Goal: Task Accomplishment & Management: Manage account settings

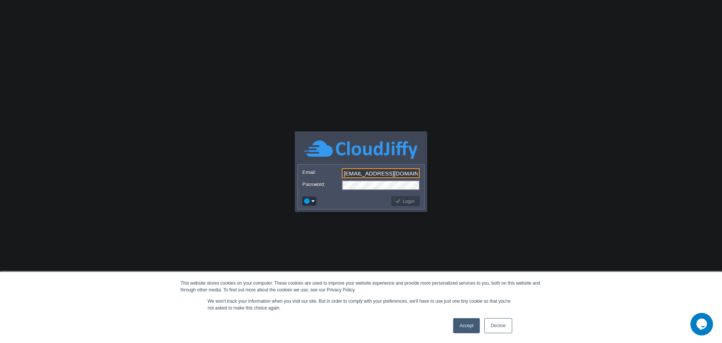
scroll to position [0, 1]
type input "meteoroidcomstar@gmail.com"
click at [410, 199] on button "Login" at bounding box center [406, 200] width 22 height 7
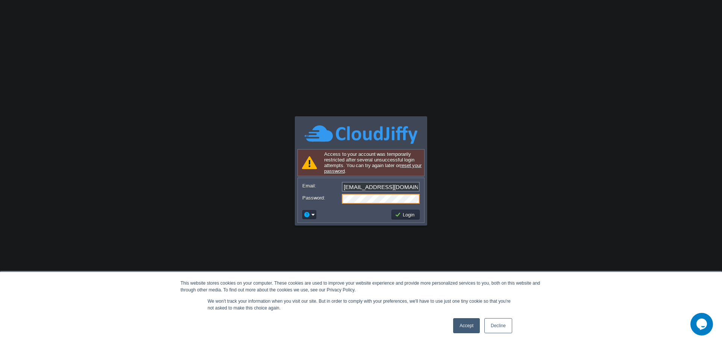
click at [317, 196] on div "Password:" at bounding box center [360, 199] width 117 height 10
click at [406, 214] on button "Login" at bounding box center [406, 214] width 22 height 7
click at [300, 194] on form "Email: meteoroidcomstar@gmail.com Password:" at bounding box center [361, 192] width 126 height 29
click at [336, 171] on link "reset your password" at bounding box center [372, 167] width 97 height 11
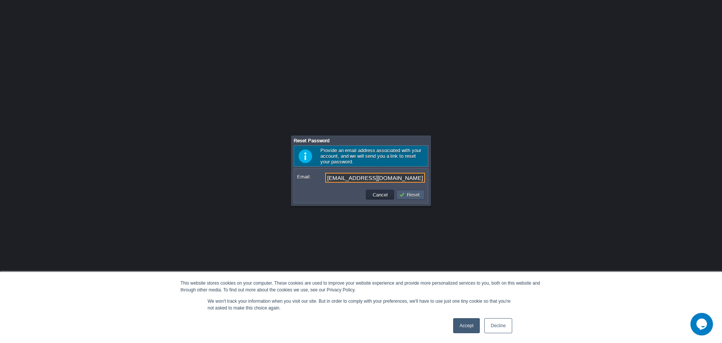
click at [408, 194] on button "Reset" at bounding box center [410, 194] width 23 height 7
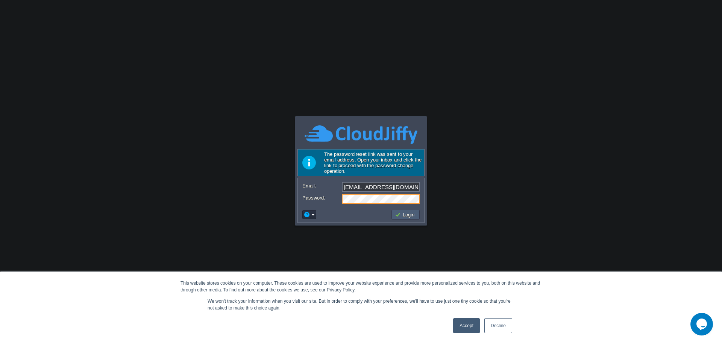
click at [408, 216] on button "Login" at bounding box center [406, 214] width 22 height 7
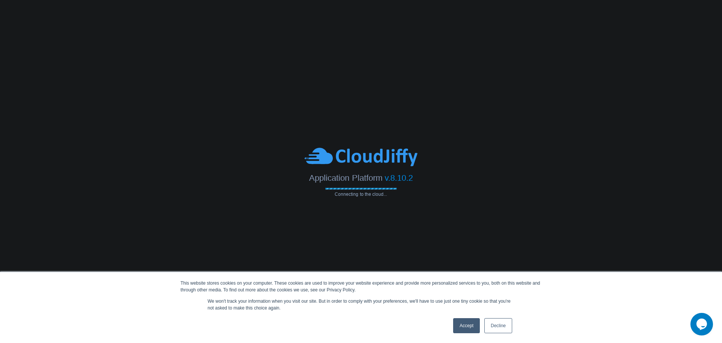
click at [469, 327] on link "Accept" at bounding box center [466, 325] width 27 height 15
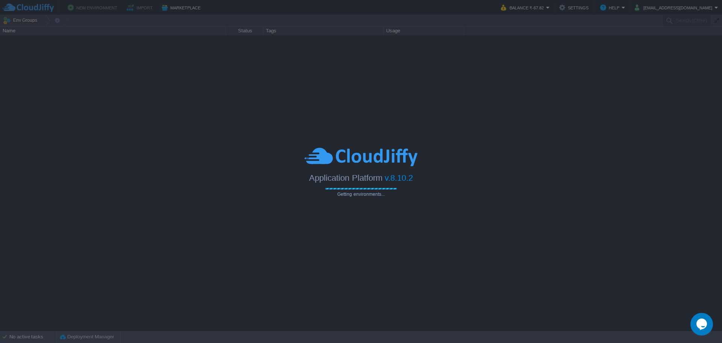
type input "Search (Ctrl+F)"
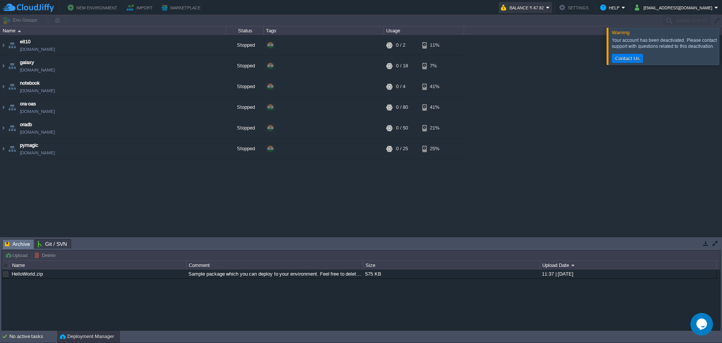
click at [546, 9] on button "Balance ₹-67.82" at bounding box center [523, 7] width 45 height 9
click at [614, 8] on button "Help" at bounding box center [610, 7] width 21 height 9
click at [523, 84] on div "eit10 eit10.cloudjiffy.net Stopped + Add to Env Group RAM 0% CPU 0% 0 / 2 11% g…" at bounding box center [361, 135] width 722 height 201
click at [546, 8] on button "Balance ₹-67.82" at bounding box center [523, 7] width 45 height 9
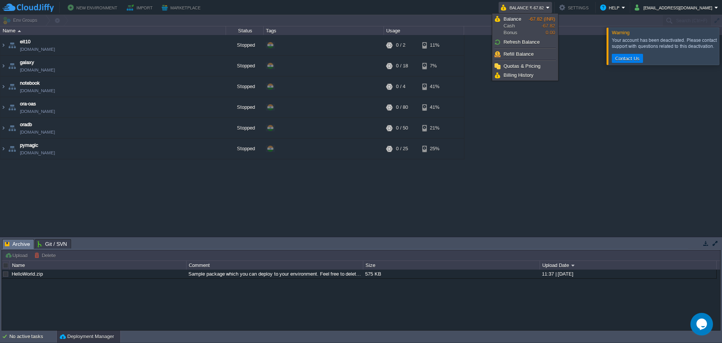
click at [564, 109] on div "eit10 eit10.cloudjiffy.net Stopped + Add to Env Group RAM 0% CPU 0% 0 / 2 11% g…" at bounding box center [361, 135] width 722 height 201
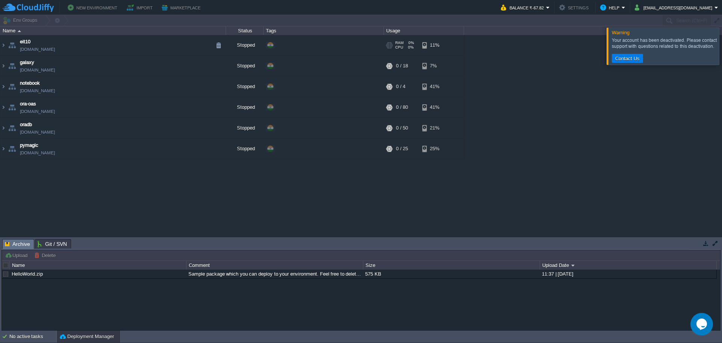
click at [322, 42] on div "+ Add to Env Group" at bounding box center [324, 45] width 118 height 21
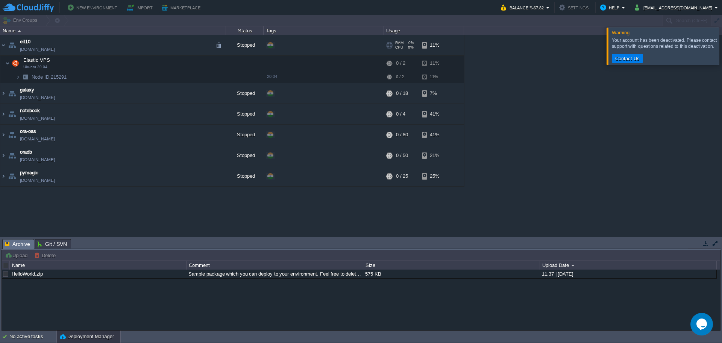
click at [322, 42] on div "+ Add to Env Group" at bounding box center [324, 45] width 118 height 21
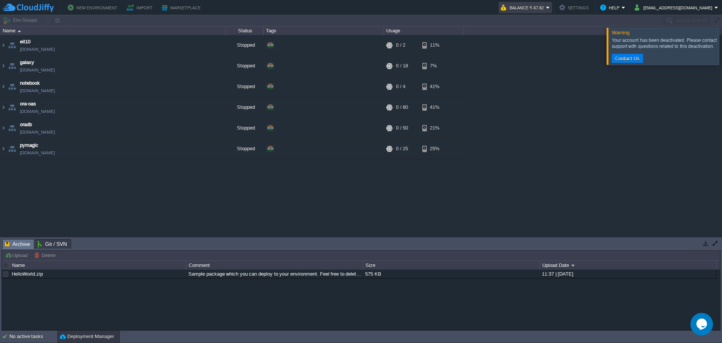
click at [529, 5] on button "Balance ₹-67.82" at bounding box center [523, 7] width 45 height 9
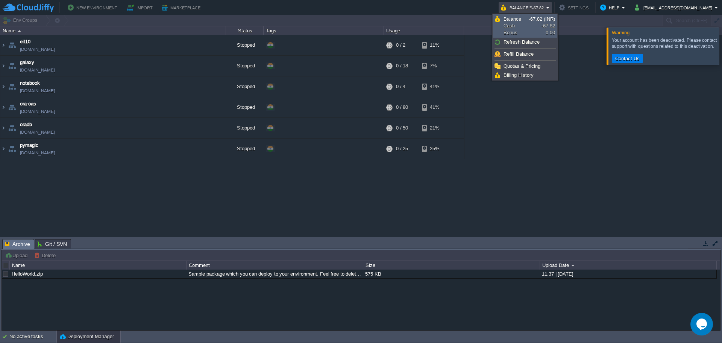
click at [527, 19] on span "Balance Cash Bonus" at bounding box center [516, 26] width 25 height 20
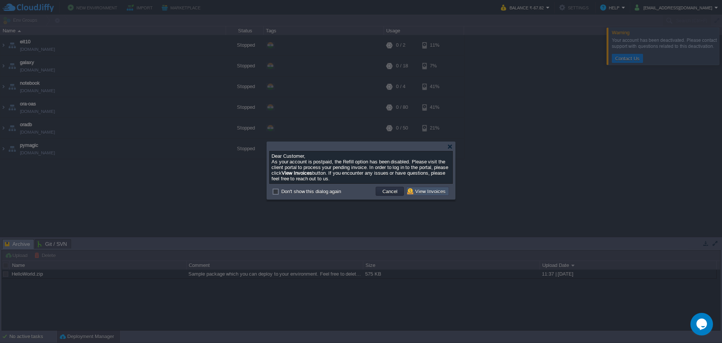
click at [428, 192] on button "View Invoices" at bounding box center [427, 191] width 41 height 7
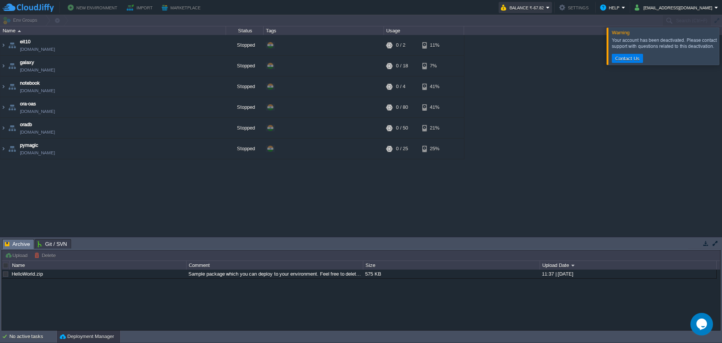
click at [544, 9] on button "Balance ₹-67.82" at bounding box center [523, 7] width 45 height 9
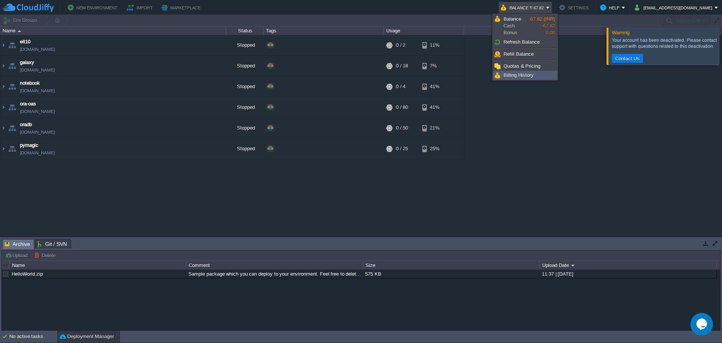
click at [511, 76] on span "Billing History" at bounding box center [519, 75] width 30 height 6
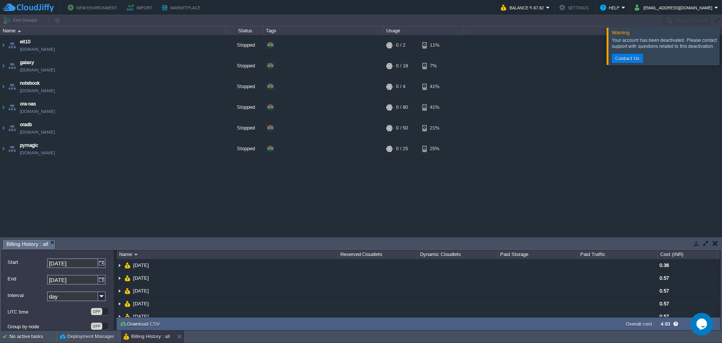
click at [340, 250] on div "Reserved Cloudlets" at bounding box center [377, 254] width 79 height 9
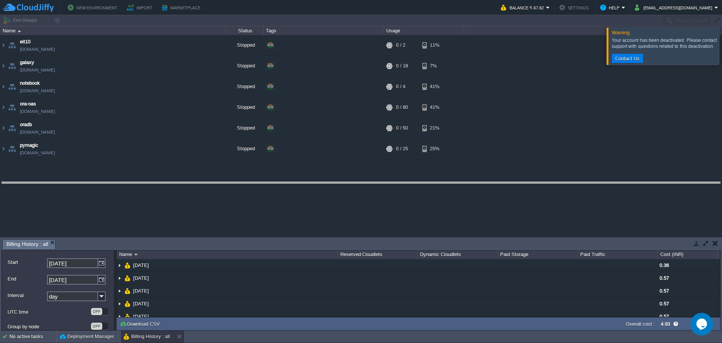
drag, startPoint x: 329, startPoint y: 248, endPoint x: 339, endPoint y: 189, distance: 59.4
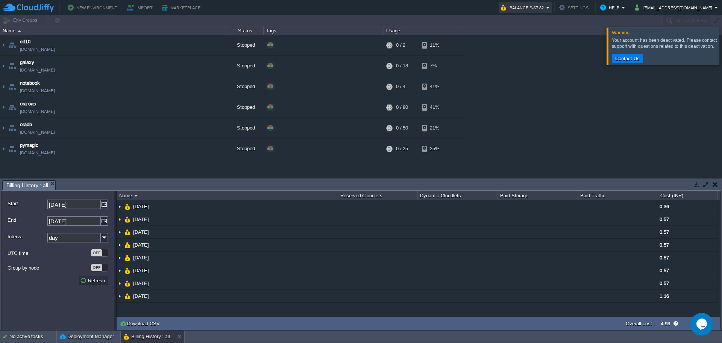
click at [534, 7] on button "Balance ₹-67.82" at bounding box center [523, 7] width 45 height 9
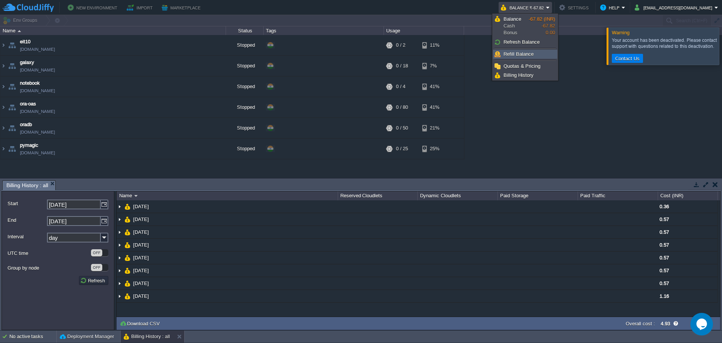
click at [507, 55] on span "Refill Balance" at bounding box center [519, 54] width 30 height 6
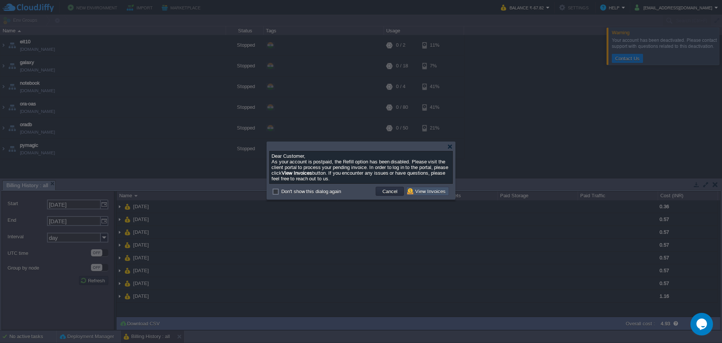
click at [422, 194] on button "View Invoices" at bounding box center [427, 191] width 41 height 7
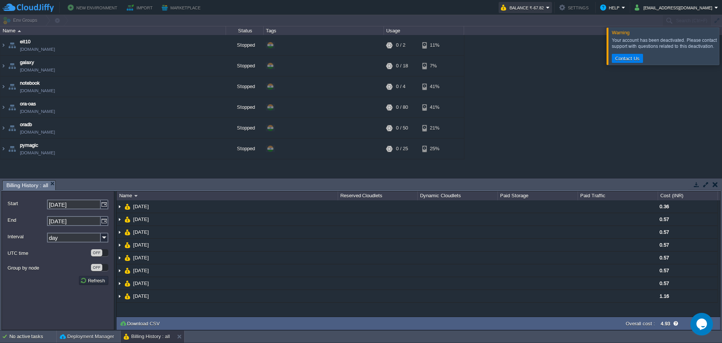
click at [545, 3] on button "Balance ₹-67.82" at bounding box center [523, 7] width 45 height 9
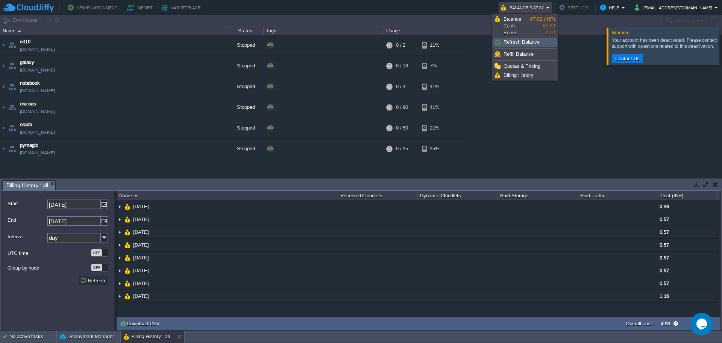
click at [522, 45] on link "Refresh Balance" at bounding box center [525, 42] width 64 height 8
click at [533, 41] on span "Refresh Balance" at bounding box center [522, 42] width 36 height 6
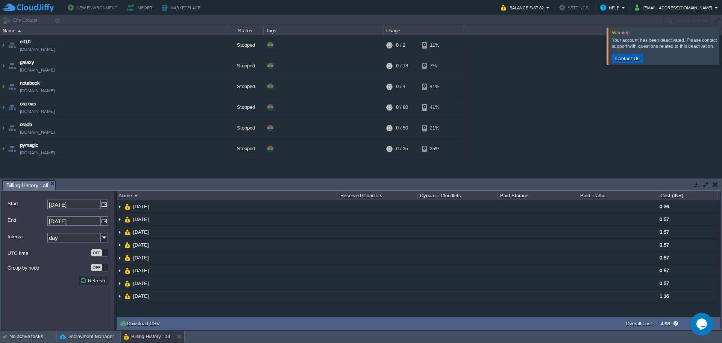
click at [628, 60] on button "Contact Us" at bounding box center [627, 58] width 29 height 7
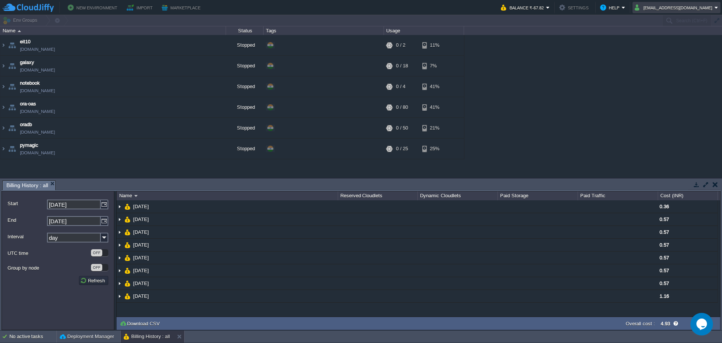
click at [699, 9] on button "meteoroidcomstar@gmail.com" at bounding box center [675, 7] width 80 height 9
click at [663, 39] on span "Sign out" at bounding box center [655, 40] width 18 height 6
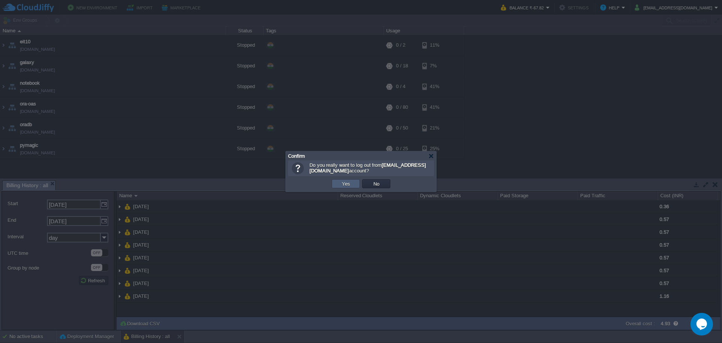
click at [344, 184] on button "Yes" at bounding box center [346, 183] width 13 height 7
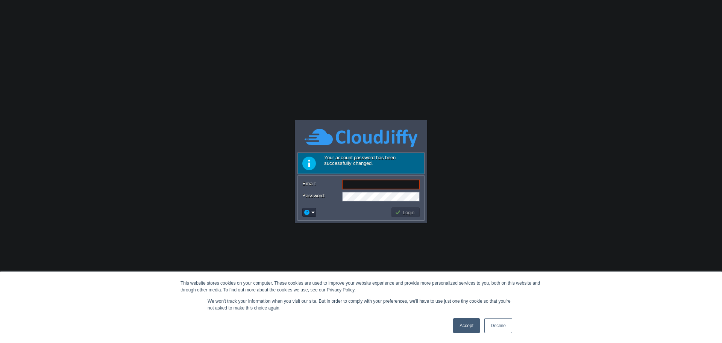
click at [356, 184] on input "Email:" at bounding box center [381, 184] width 78 height 10
type input "u"
type input "mete"
